Goal: Check status

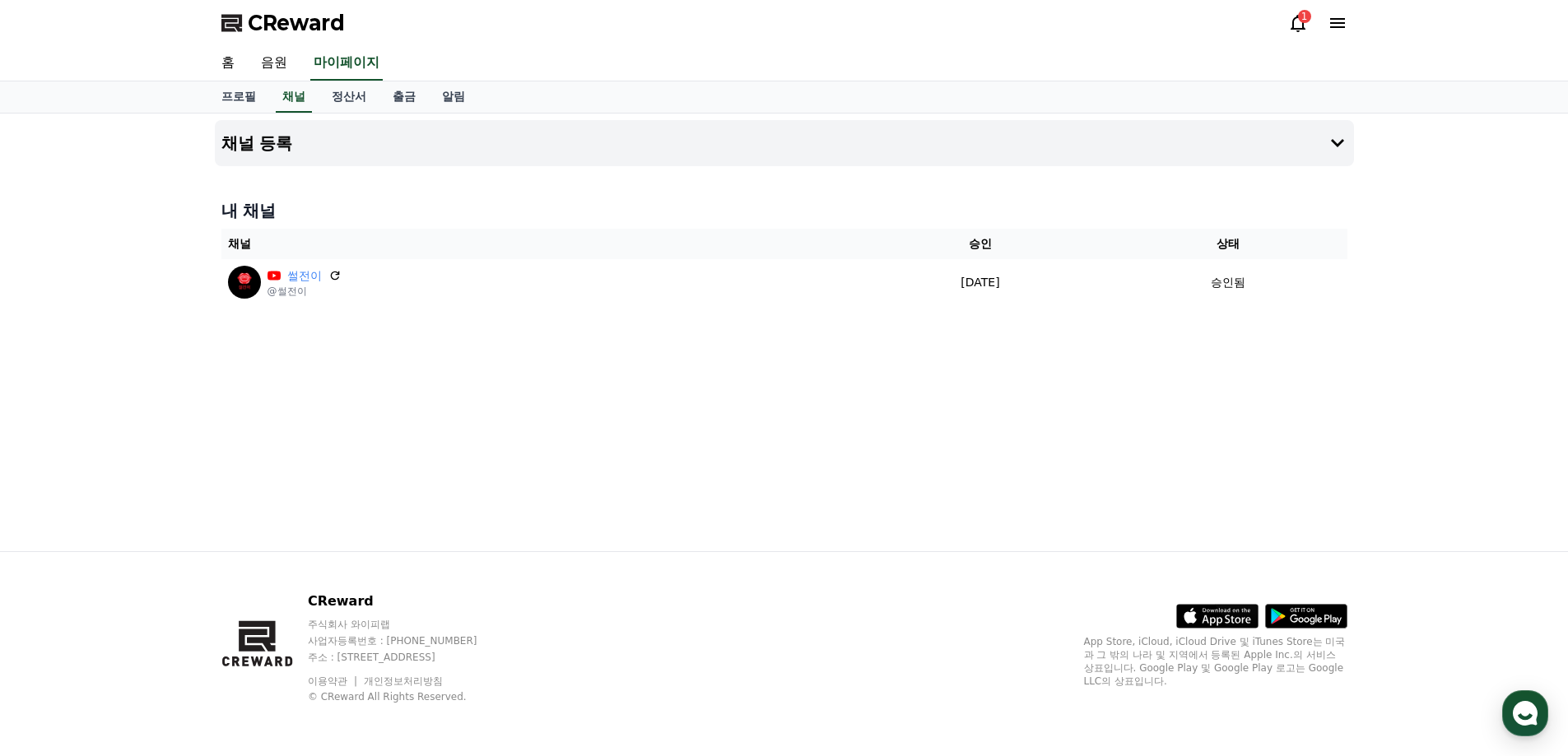
click at [1308, 31] on div "1" at bounding box center [1317, 23] width 59 height 20
click at [1303, 29] on icon at bounding box center [1298, 23] width 15 height 17
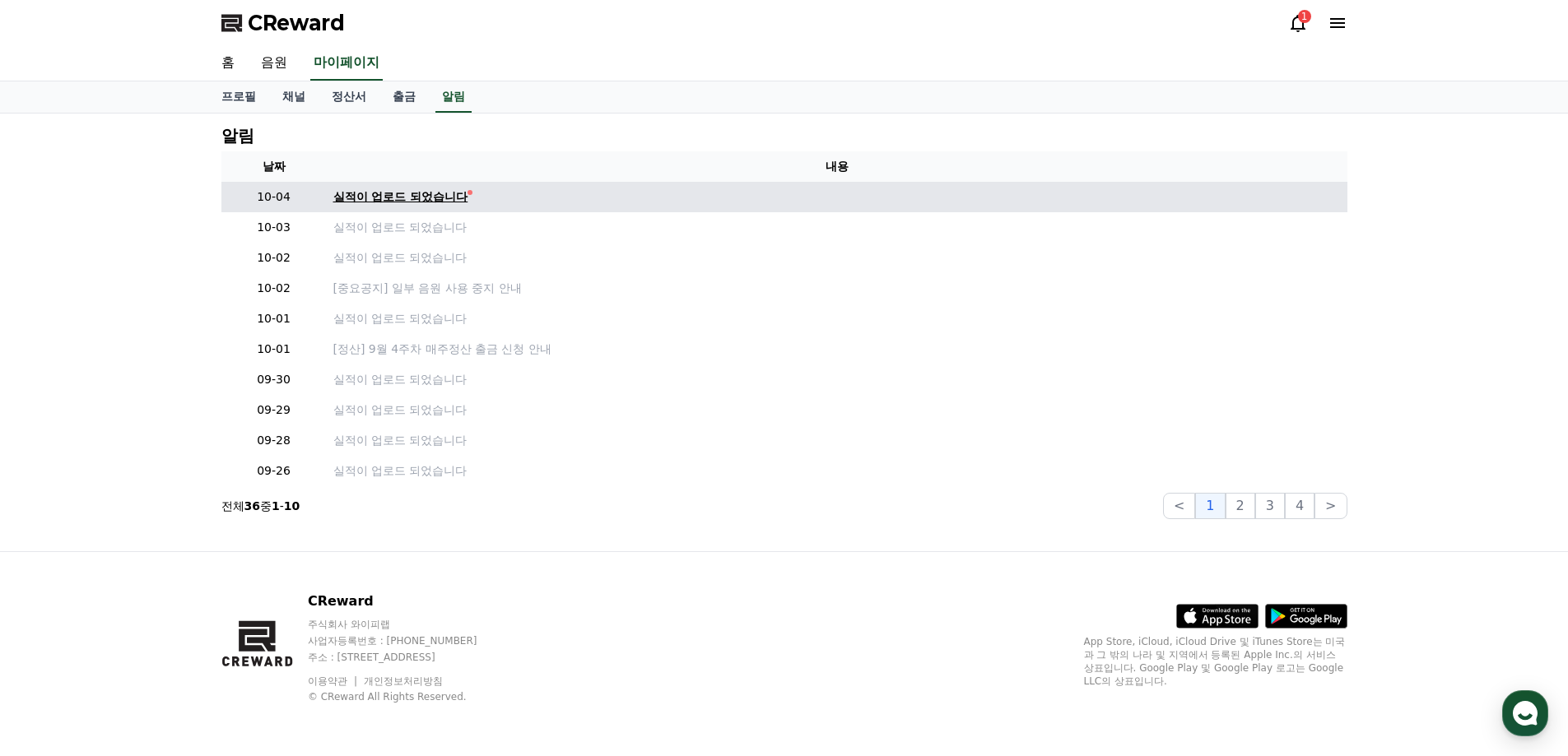
click at [442, 195] on div "실적이 업로드 되었습니다" at bounding box center [401, 197] width 135 height 17
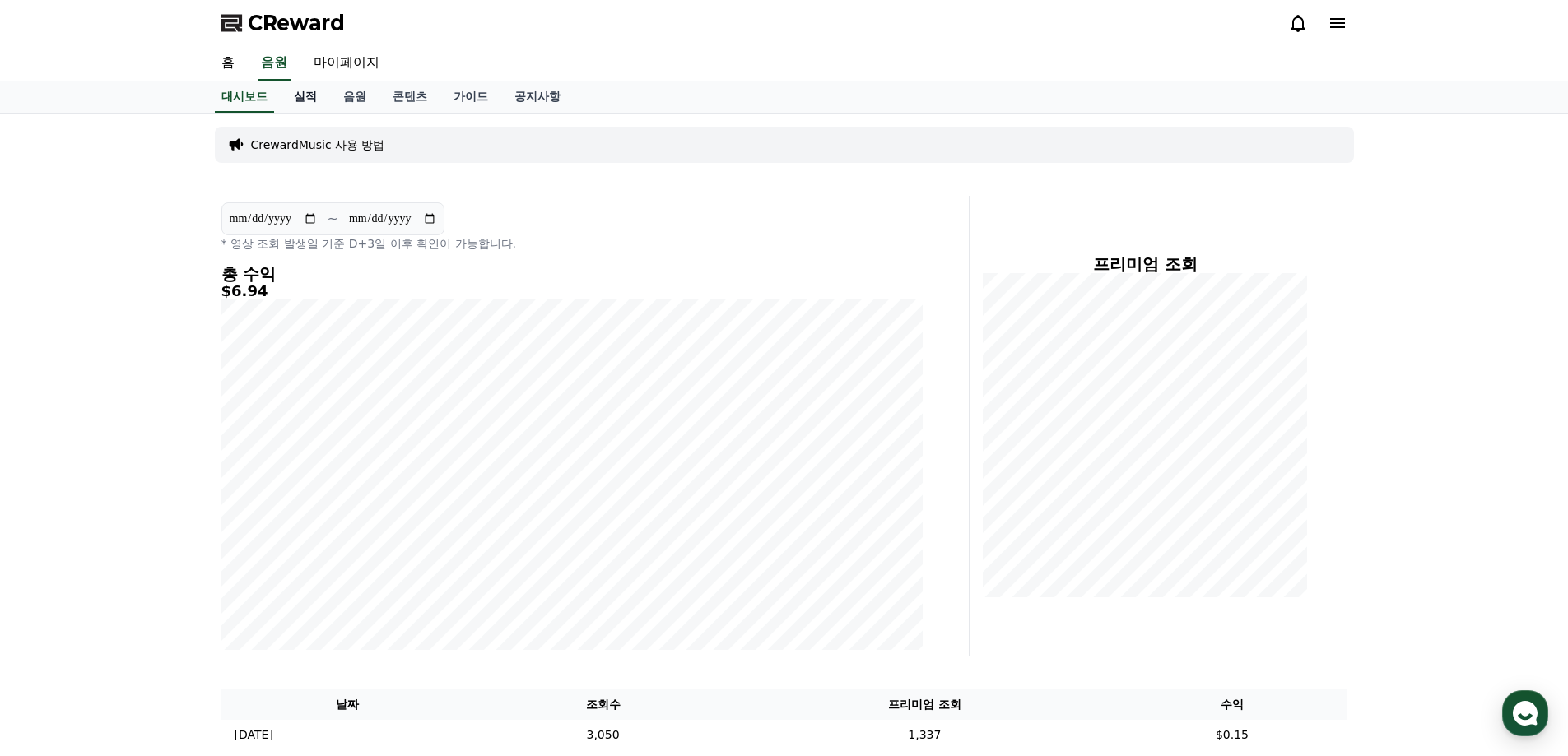
click at [306, 98] on link "실적" at bounding box center [305, 97] width 49 height 31
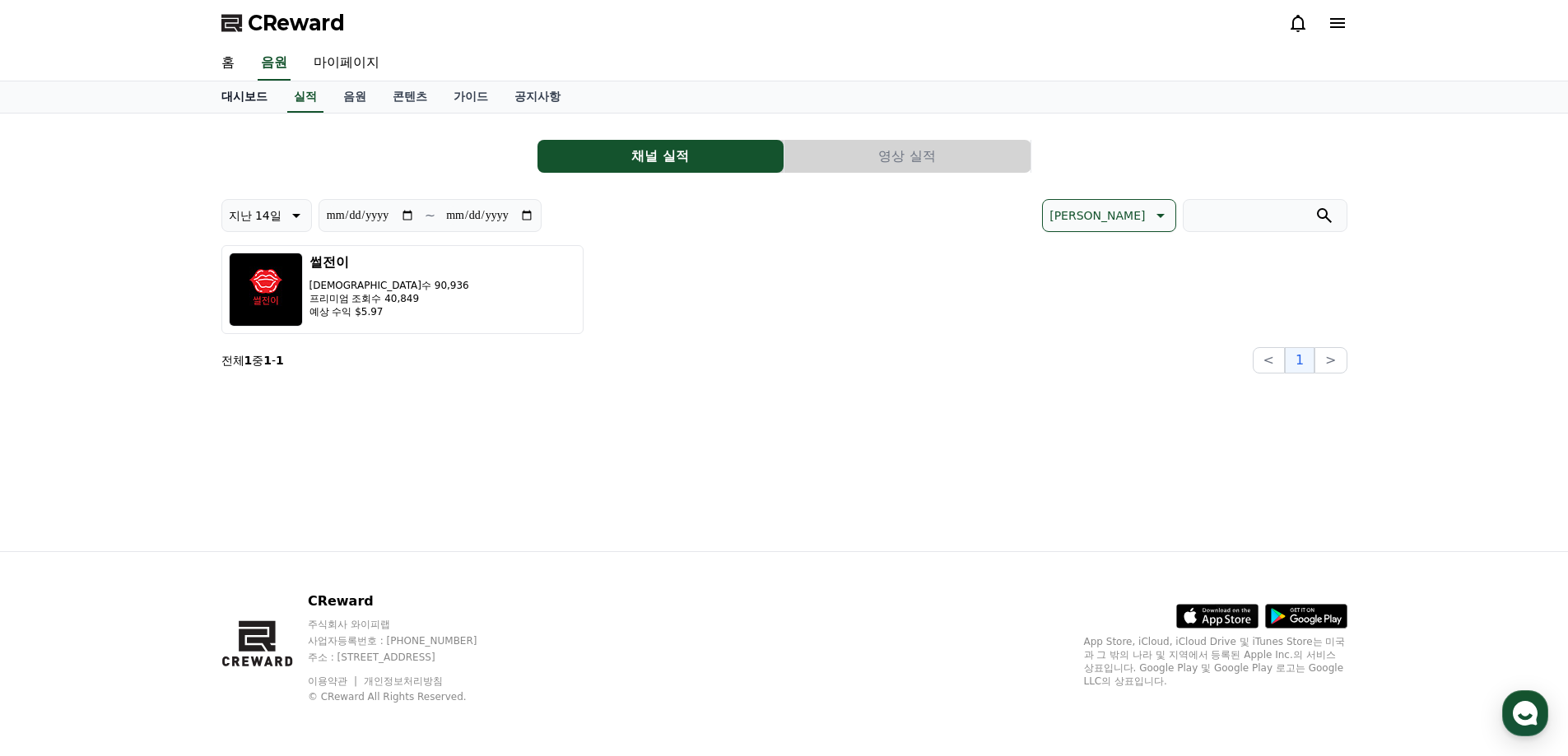
click at [236, 90] on link "대시보드" at bounding box center [245, 97] width 73 height 31
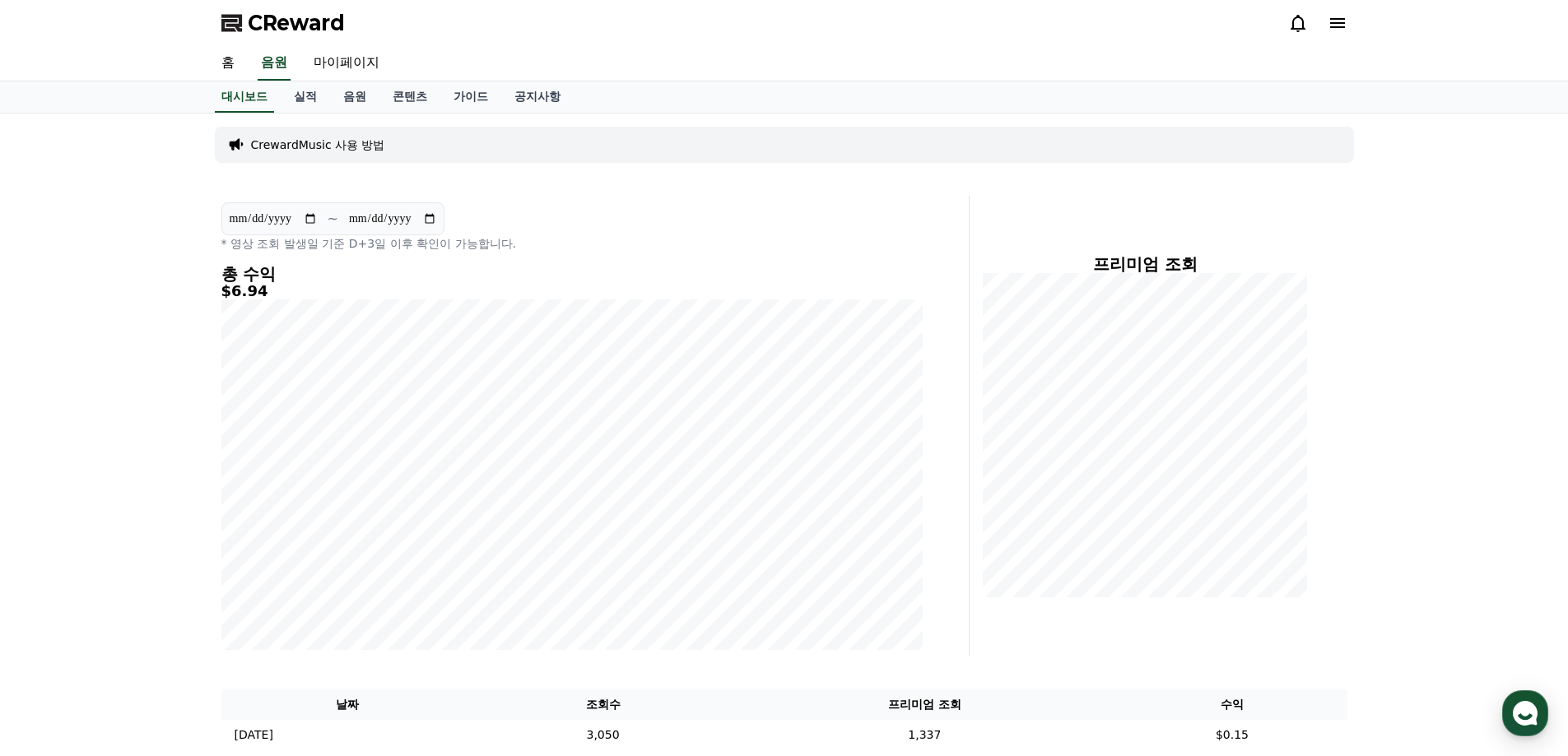
scroll to position [165, 0]
